Goal: Task Accomplishment & Management: Manage account settings

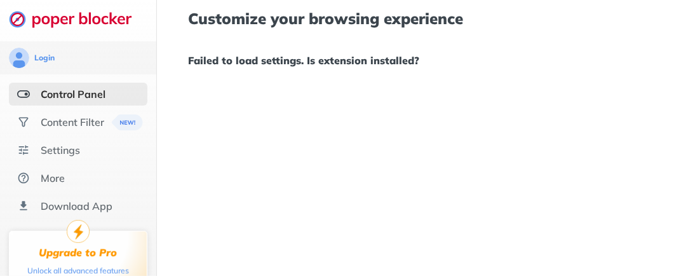
click at [119, 83] on div "Control Panel" at bounding box center [78, 94] width 139 height 23
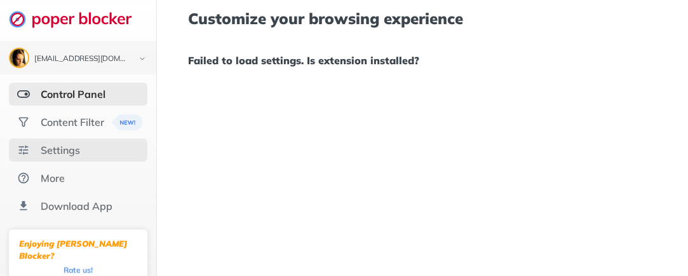
click at [80, 154] on div "Settings" at bounding box center [60, 150] width 39 height 13
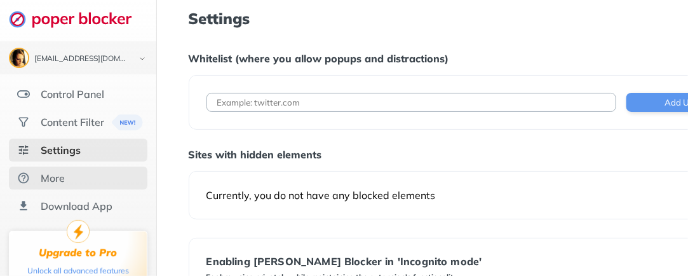
click at [71, 175] on div "More" at bounding box center [78, 178] width 139 height 23
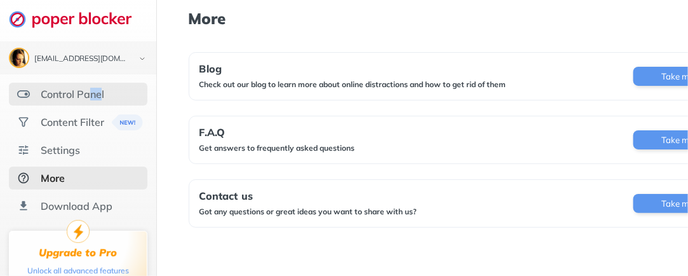
drag, startPoint x: 100, startPoint y: 91, endPoint x: 114, endPoint y: 82, distance: 17.1
click at [114, 83] on div "Control Panel" at bounding box center [78, 94] width 139 height 23
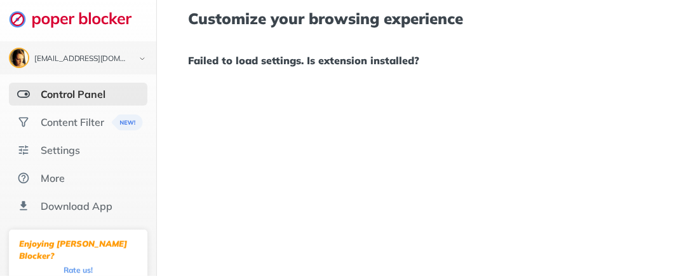
click at [211, 67] on h1 "Failed to load settings. Is extension installed?" at bounding box center [472, 60] width 567 height 17
click at [109, 64] on div "[EMAIL_ADDRESS][DOMAIN_NAME]" at bounding box center [78, 58] width 139 height 20
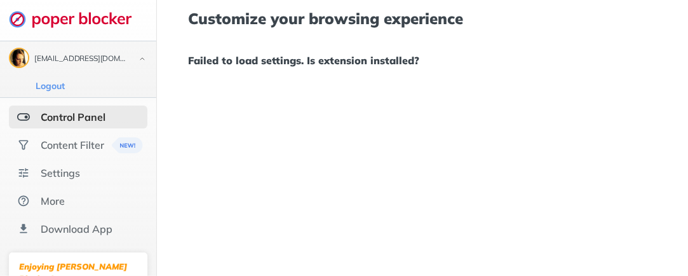
click at [120, 51] on div "[EMAIL_ADDRESS][DOMAIN_NAME]" at bounding box center [78, 58] width 139 height 20
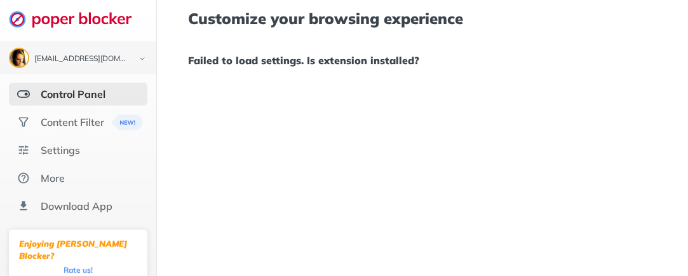
scroll to position [90, 0]
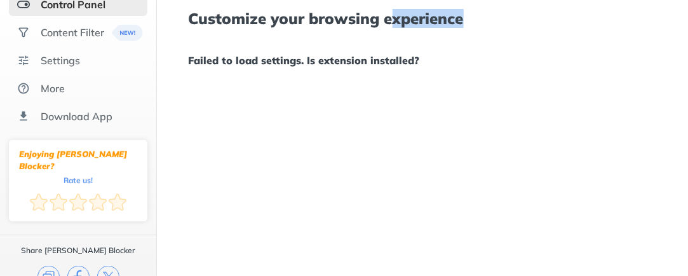
drag, startPoint x: 545, startPoint y: 8, endPoint x: 394, endPoint y: -24, distance: 154.0
click at [394, 0] on html "[EMAIL_ADDRESS][DOMAIN_NAME] Logout Control Panel Content Filter Settings More …" at bounding box center [344, 138] width 688 height 276
